Goal: Information Seeking & Learning: Learn about a topic

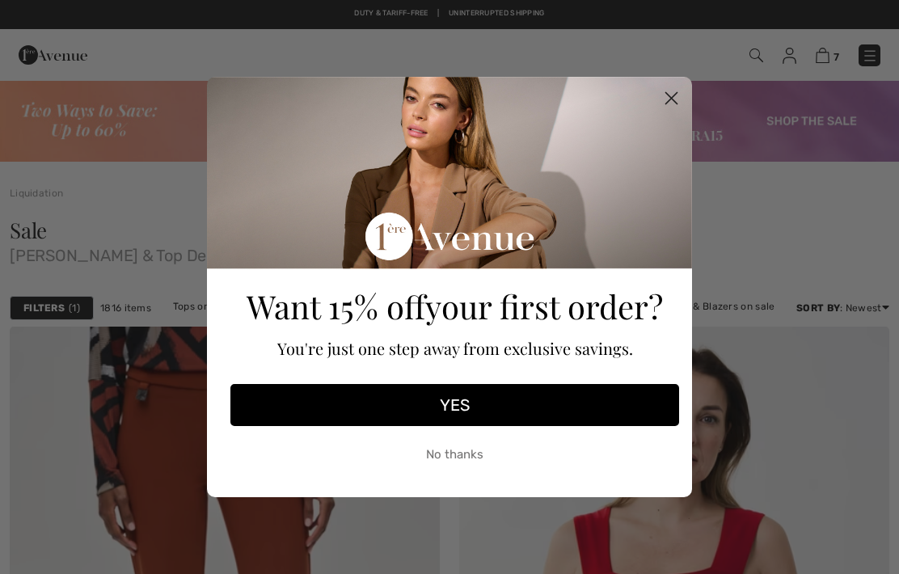
scroll to position [15899, 0]
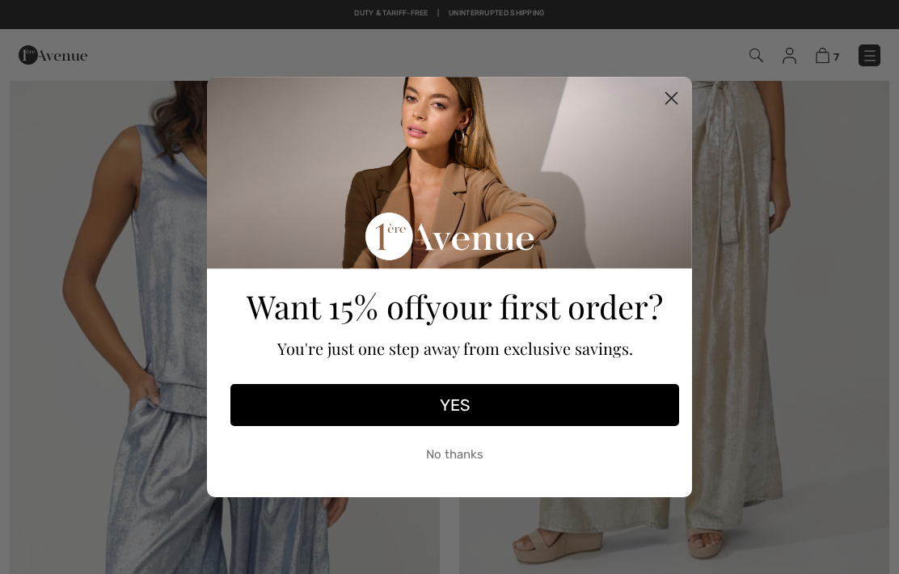
checkbox input "true"
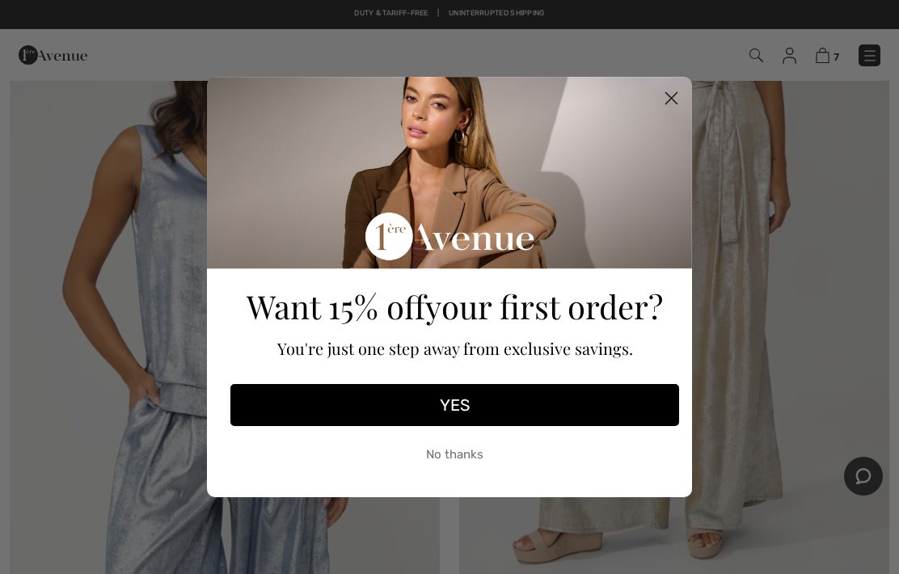
click at [680, 102] on circle "Close dialog" at bounding box center [671, 98] width 27 height 27
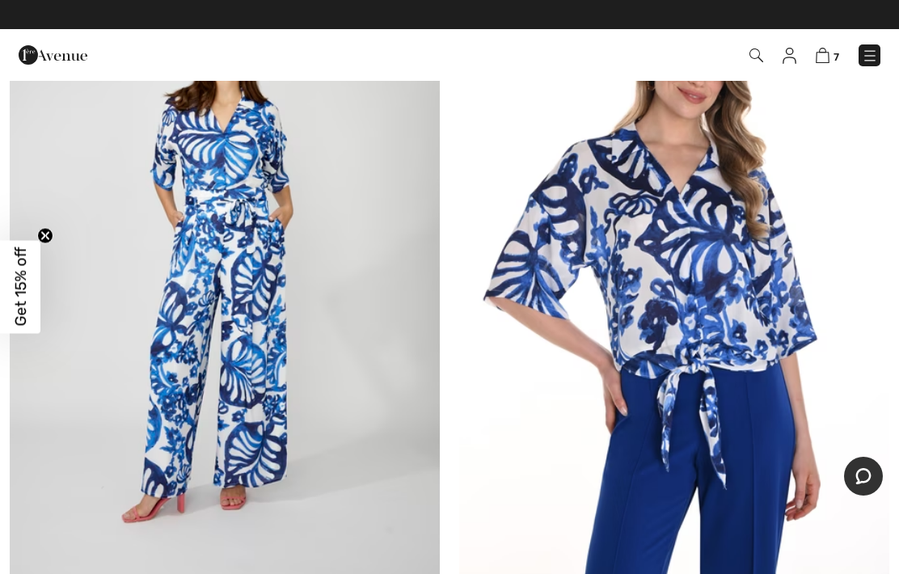
scroll to position [15191, 0]
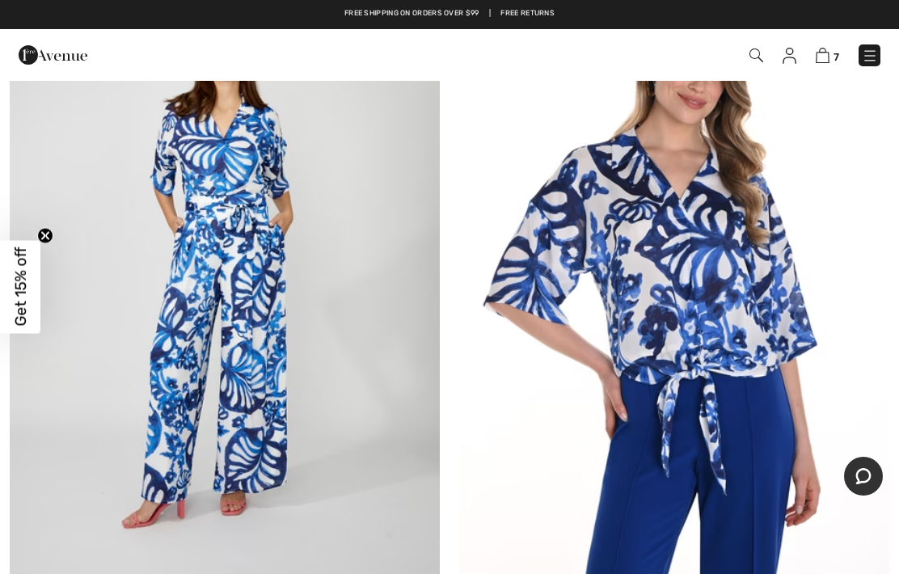
click at [870, 56] on img at bounding box center [869, 56] width 16 height 16
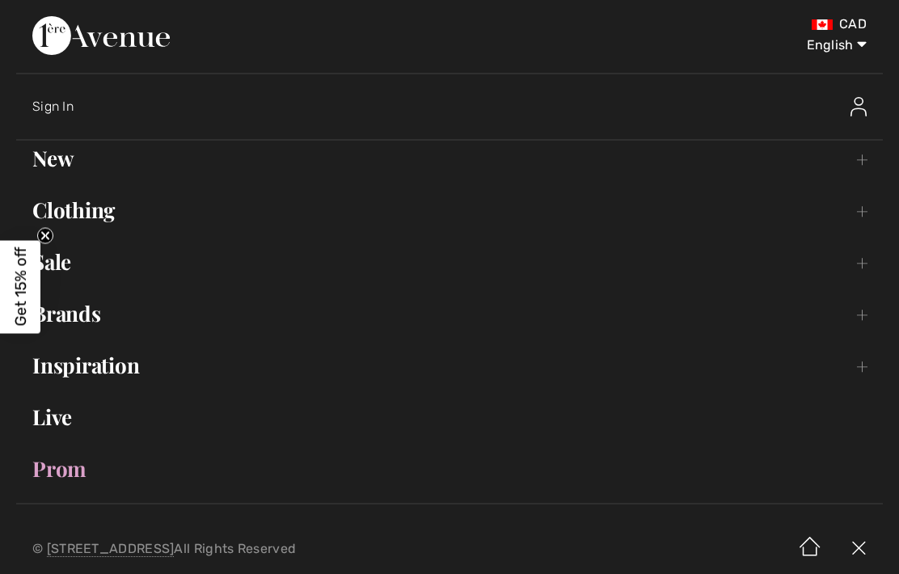
click at [64, 166] on link "New Toggle submenu" at bounding box center [449, 159] width 866 height 36
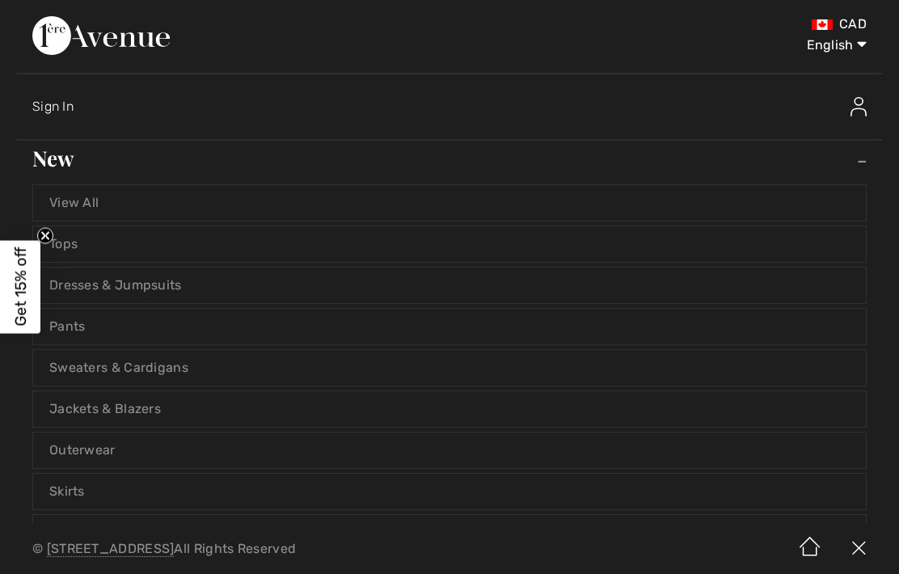
click at [111, 247] on link "Tops" at bounding box center [449, 244] width 832 height 36
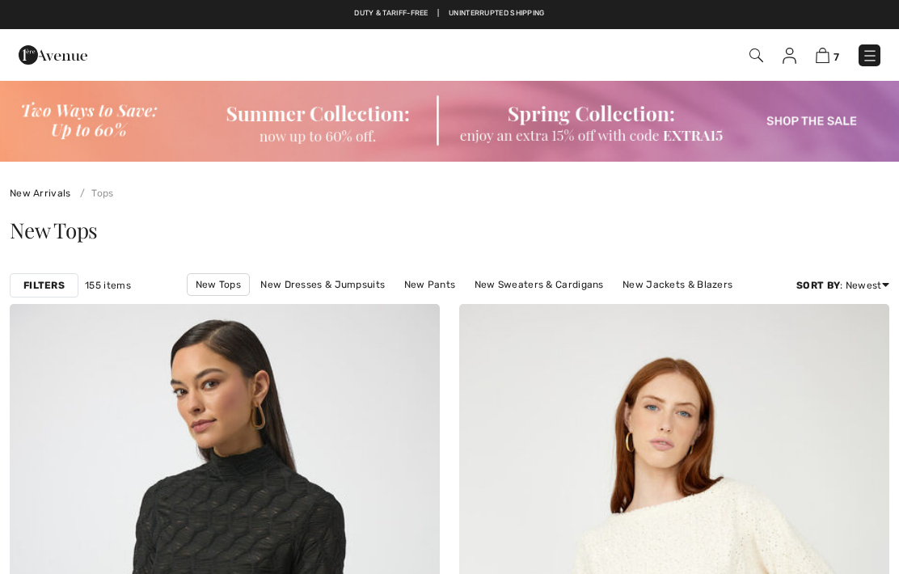
checkbox input "true"
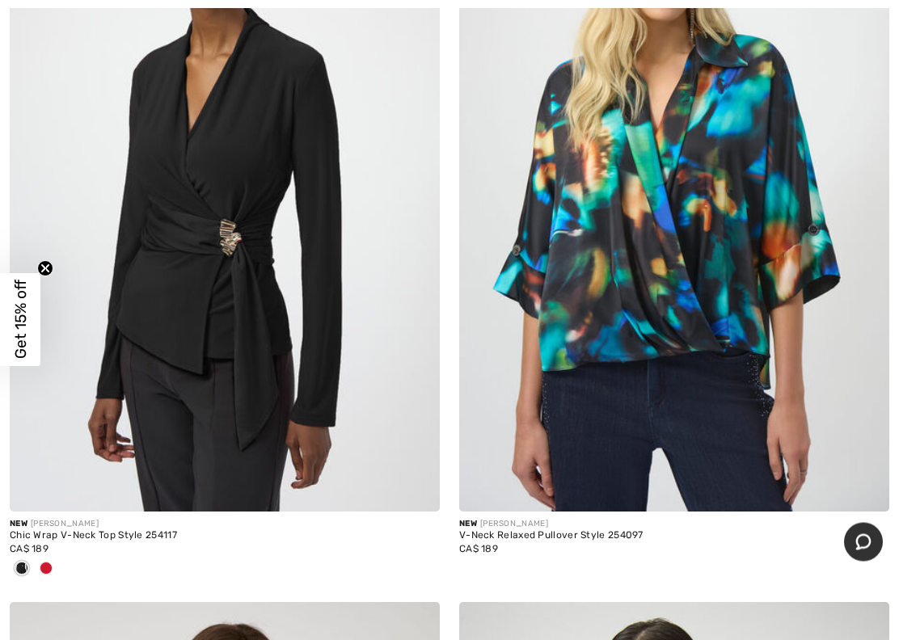
scroll to position [3298, 0]
click at [132, 532] on div "Chic Wrap V-Neck Top Style 254117" at bounding box center [225, 535] width 430 height 11
click at [50, 530] on div "Chic Wrap V-Neck Top Style 254117" at bounding box center [225, 535] width 430 height 11
click at [258, 356] on img at bounding box center [225, 189] width 430 height 645
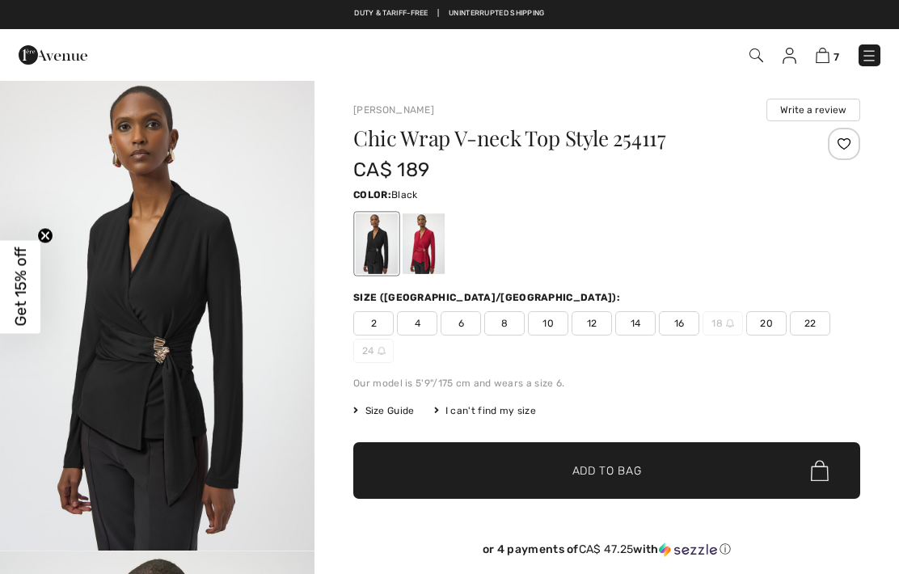
checkbox input "true"
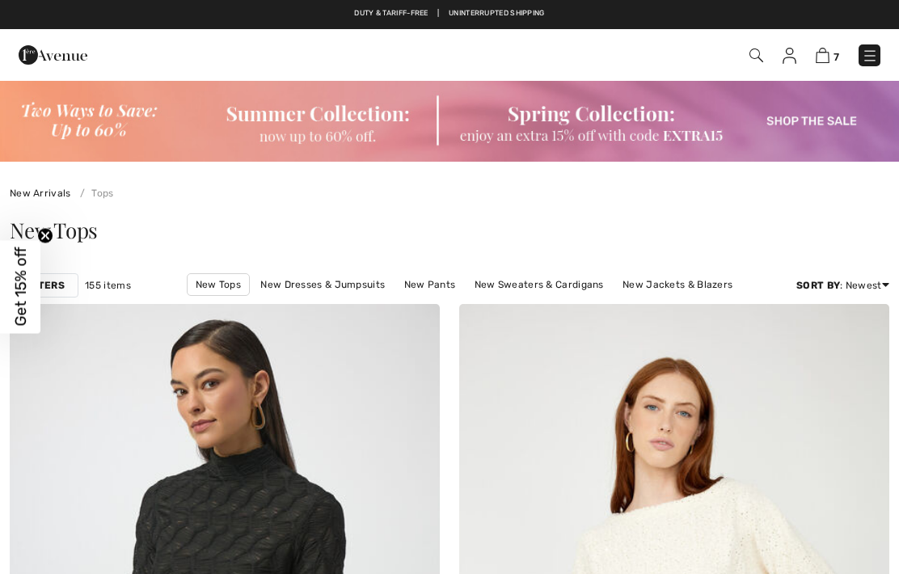
checkbox input "true"
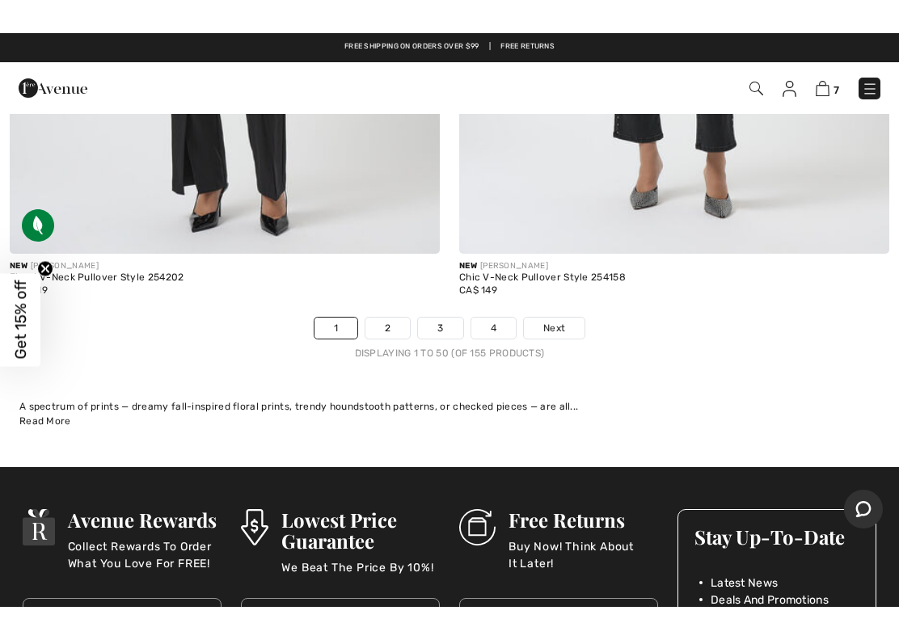
scroll to position [18371, 0]
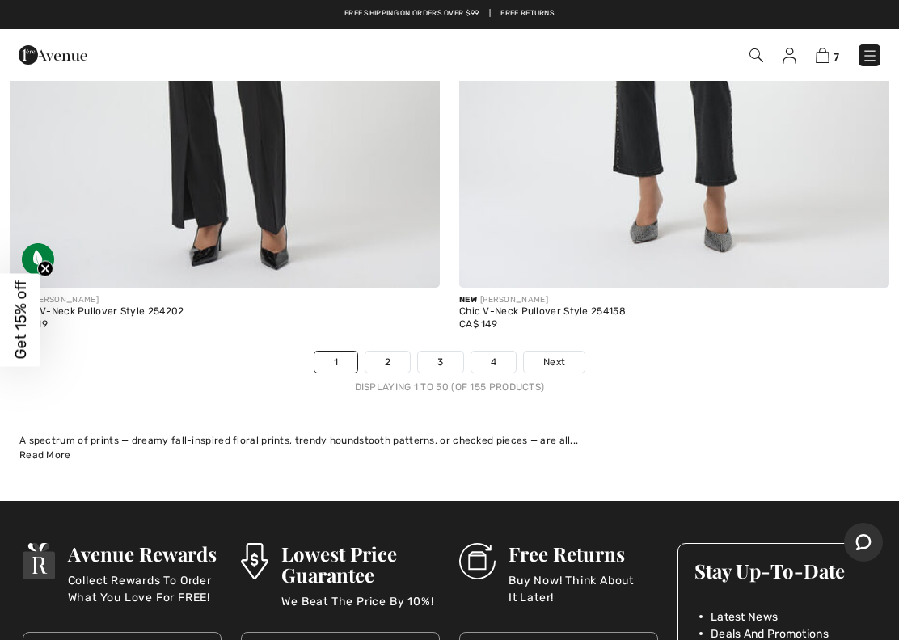
click at [552, 355] on span "Next" at bounding box center [554, 362] width 22 height 15
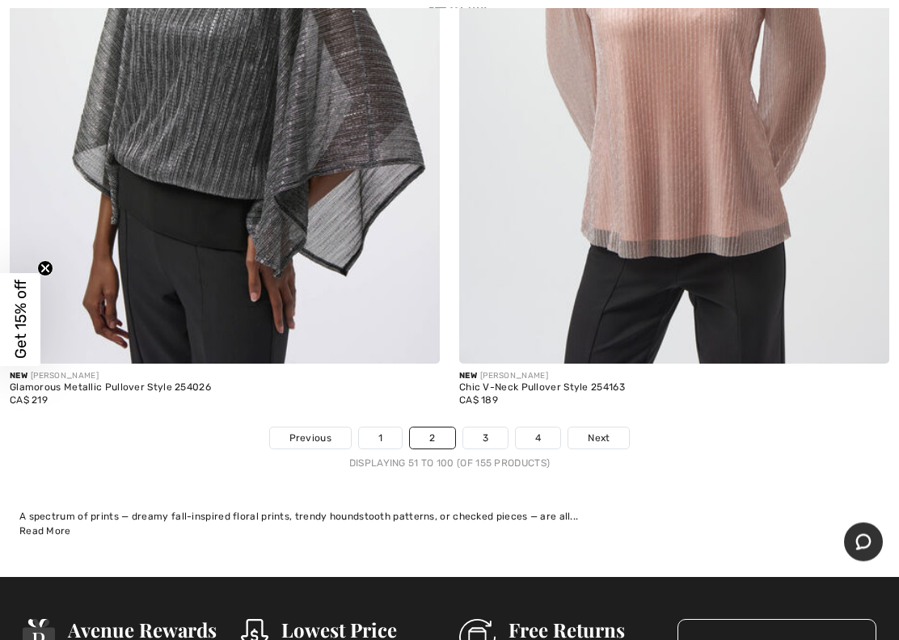
scroll to position [18562, 0]
click at [607, 431] on span "Next" at bounding box center [598, 438] width 22 height 15
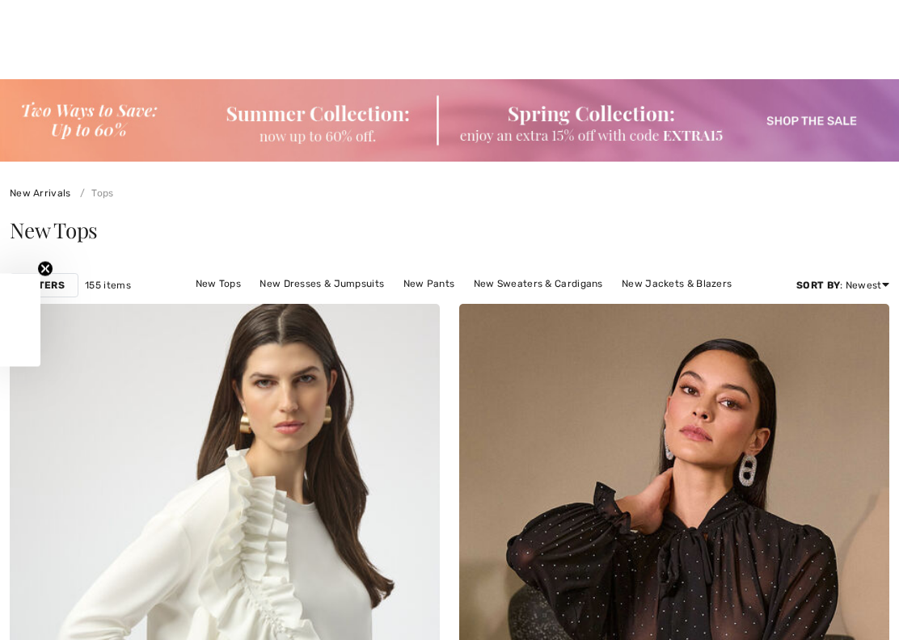
checkbox input "true"
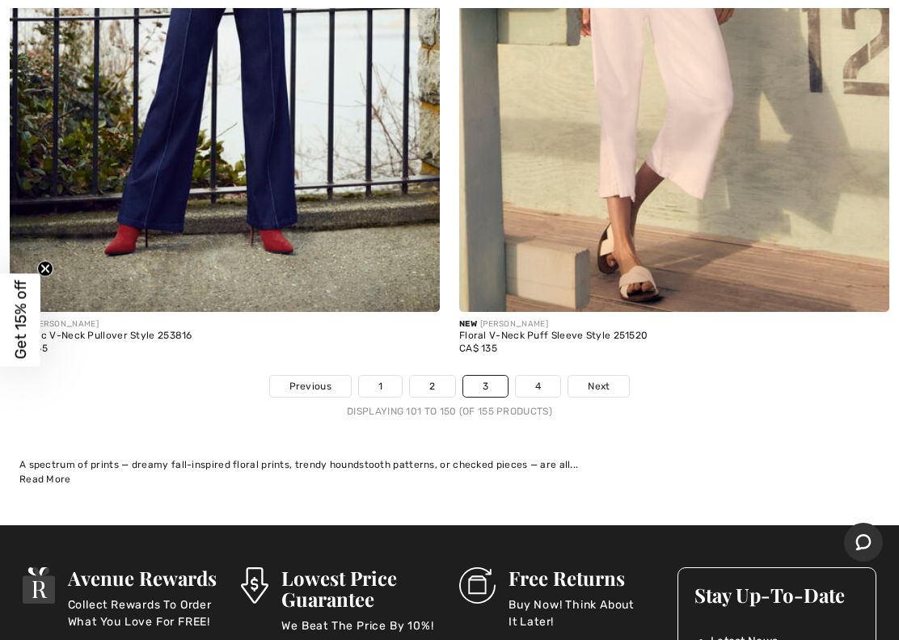
scroll to position [18572, 0]
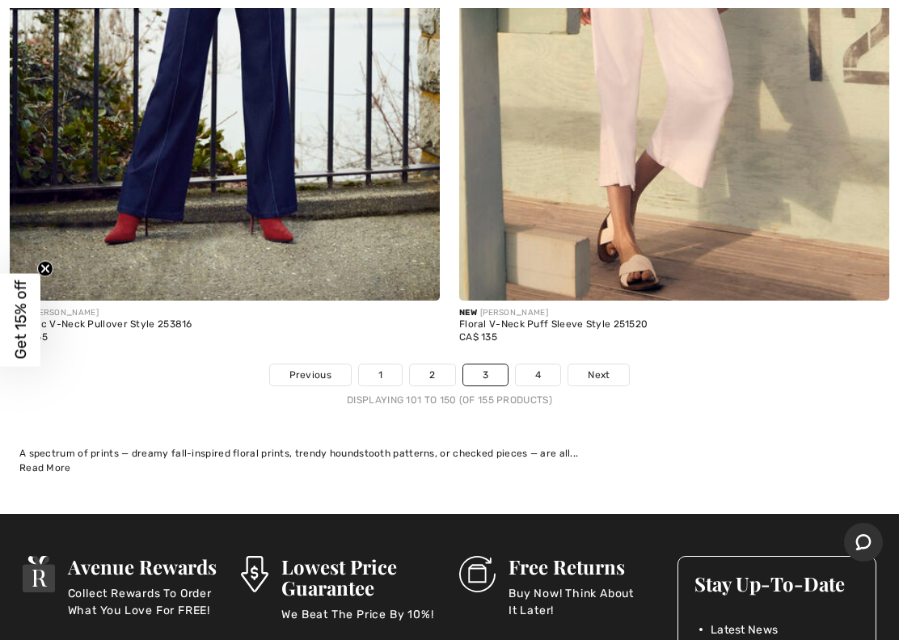
click at [613, 364] on link "Next" at bounding box center [598, 374] width 61 height 21
